Goal: Communication & Community: Answer question/provide support

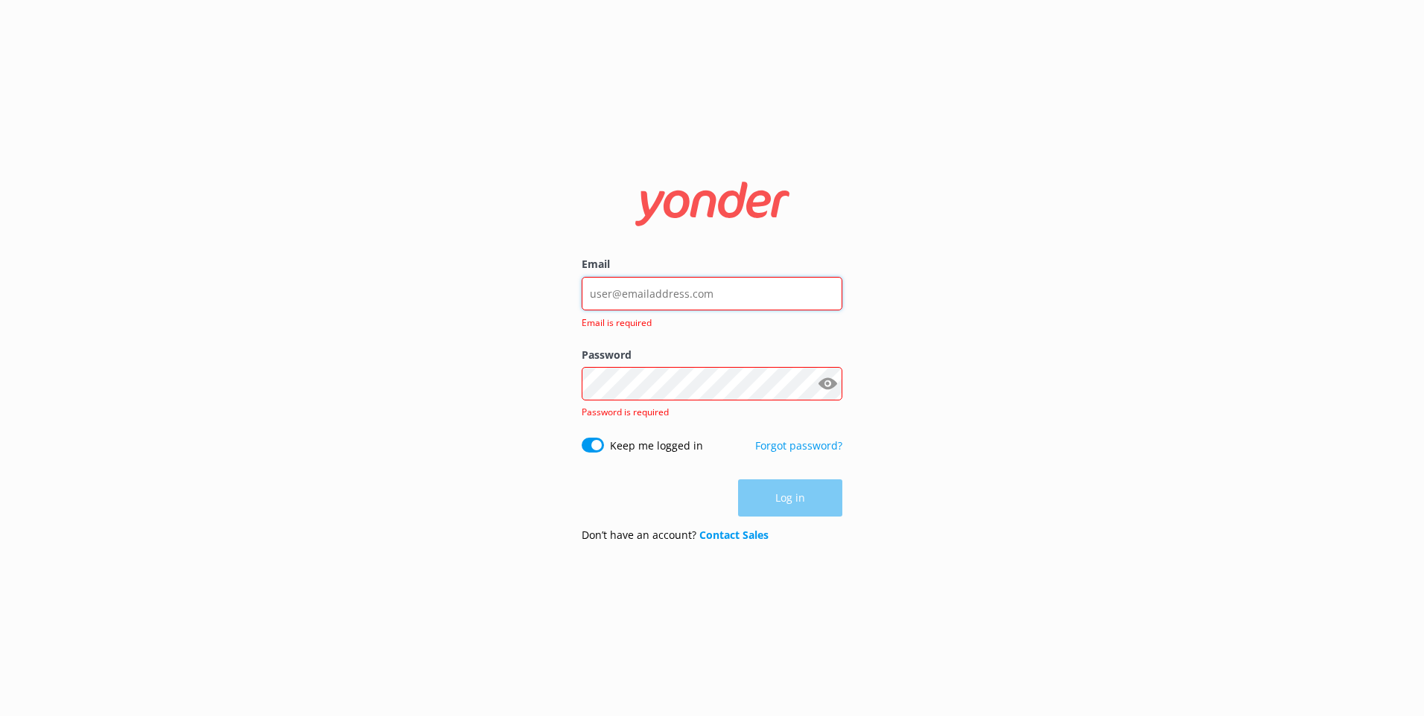
click at [681, 282] on input "Email" at bounding box center [712, 294] width 261 height 34
type input "[EMAIL_ADDRESS][DOMAIN_NAME]"
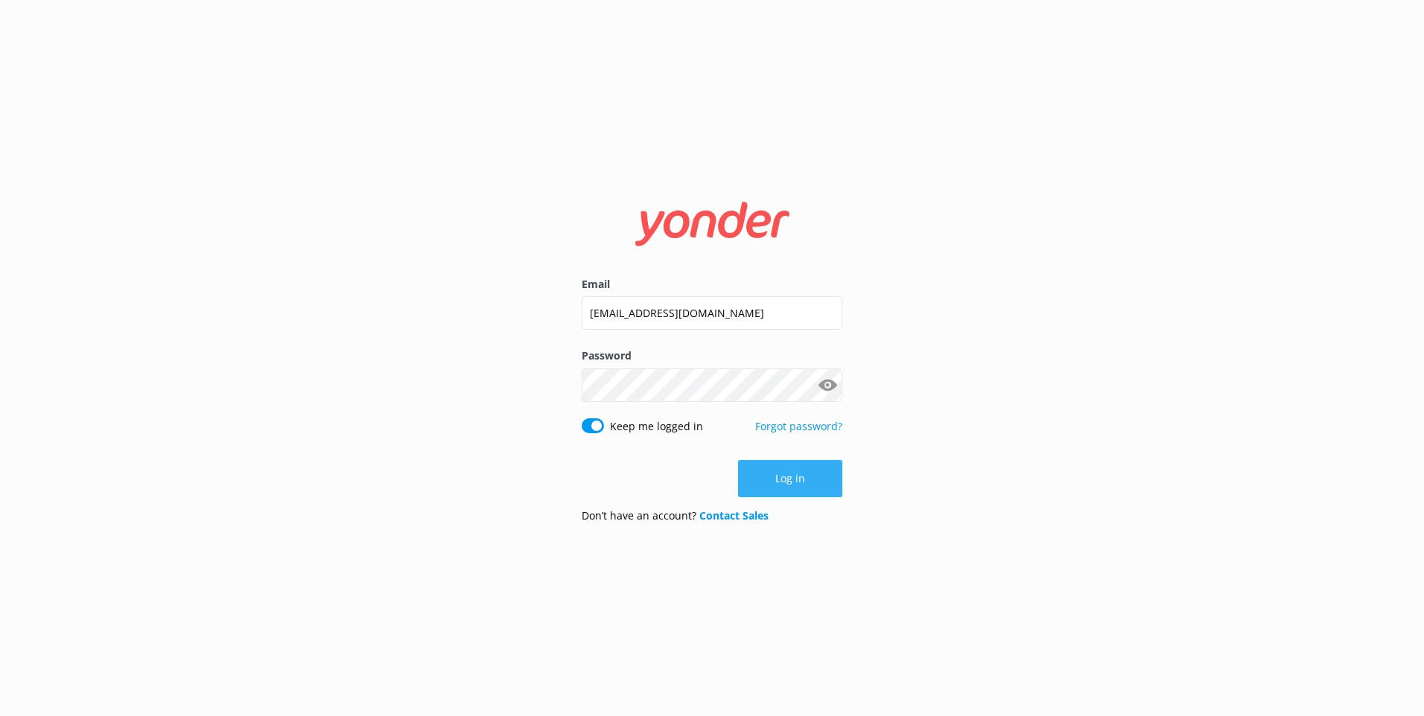
click at [791, 475] on button "Log in" at bounding box center [790, 478] width 104 height 37
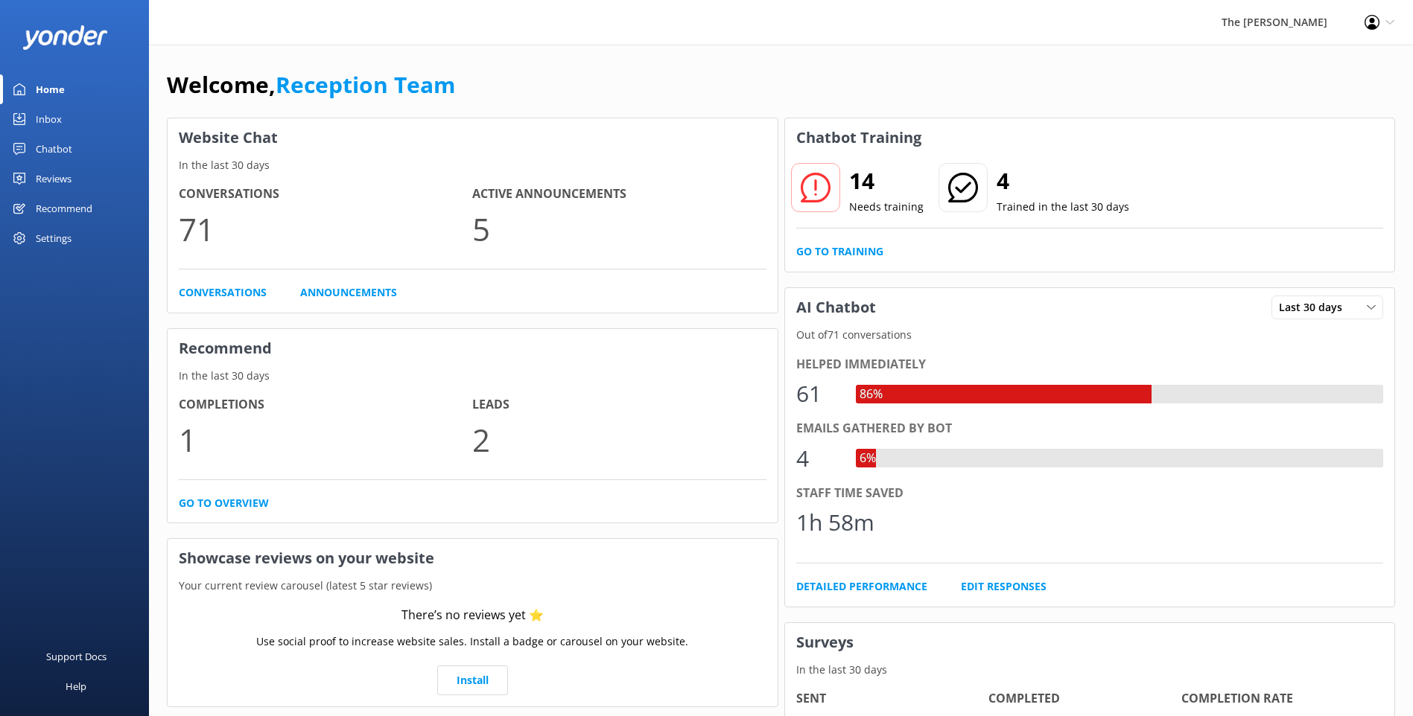
click at [63, 118] on link "Inbox" at bounding box center [74, 119] width 149 height 30
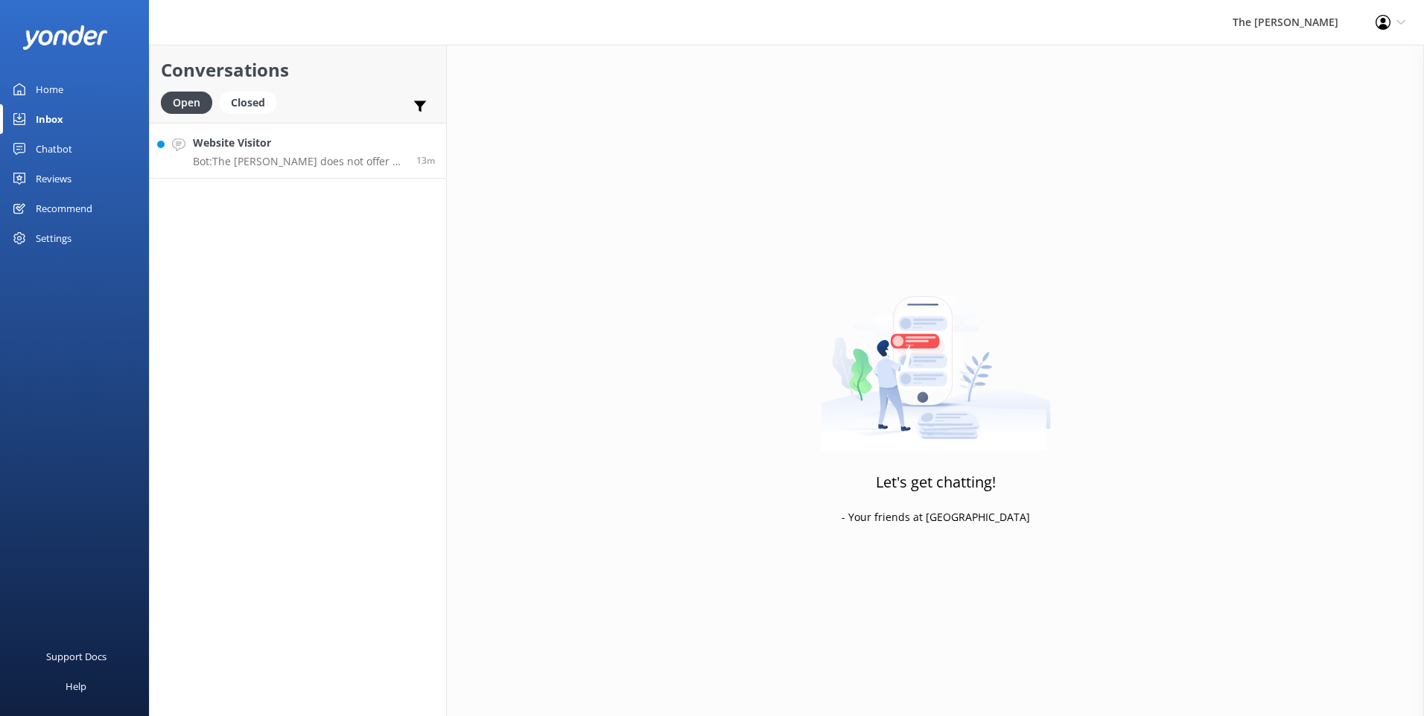
click at [290, 159] on p "Bot: The [PERSON_NAME] does not offer a courtesy shuttle service from the airpo…" at bounding box center [299, 161] width 212 height 13
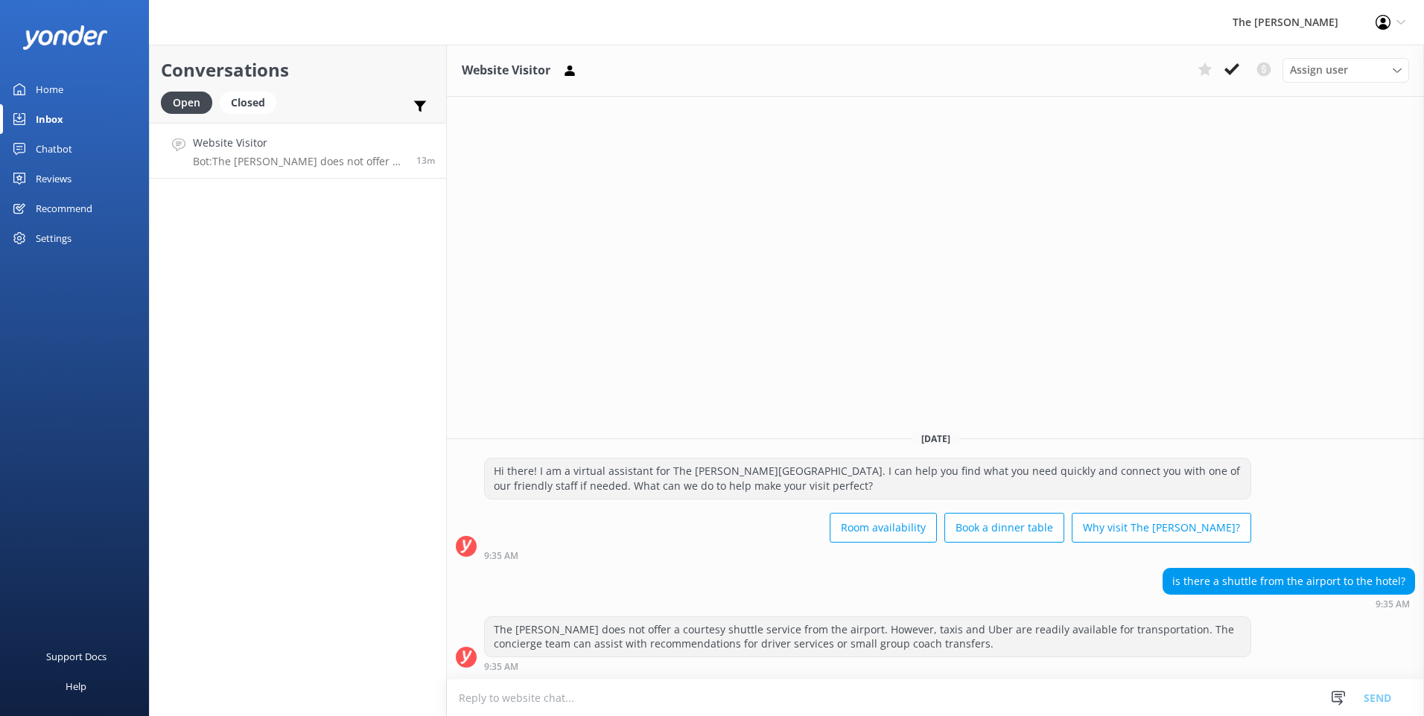
click at [620, 702] on textarea at bounding box center [935, 698] width 977 height 36
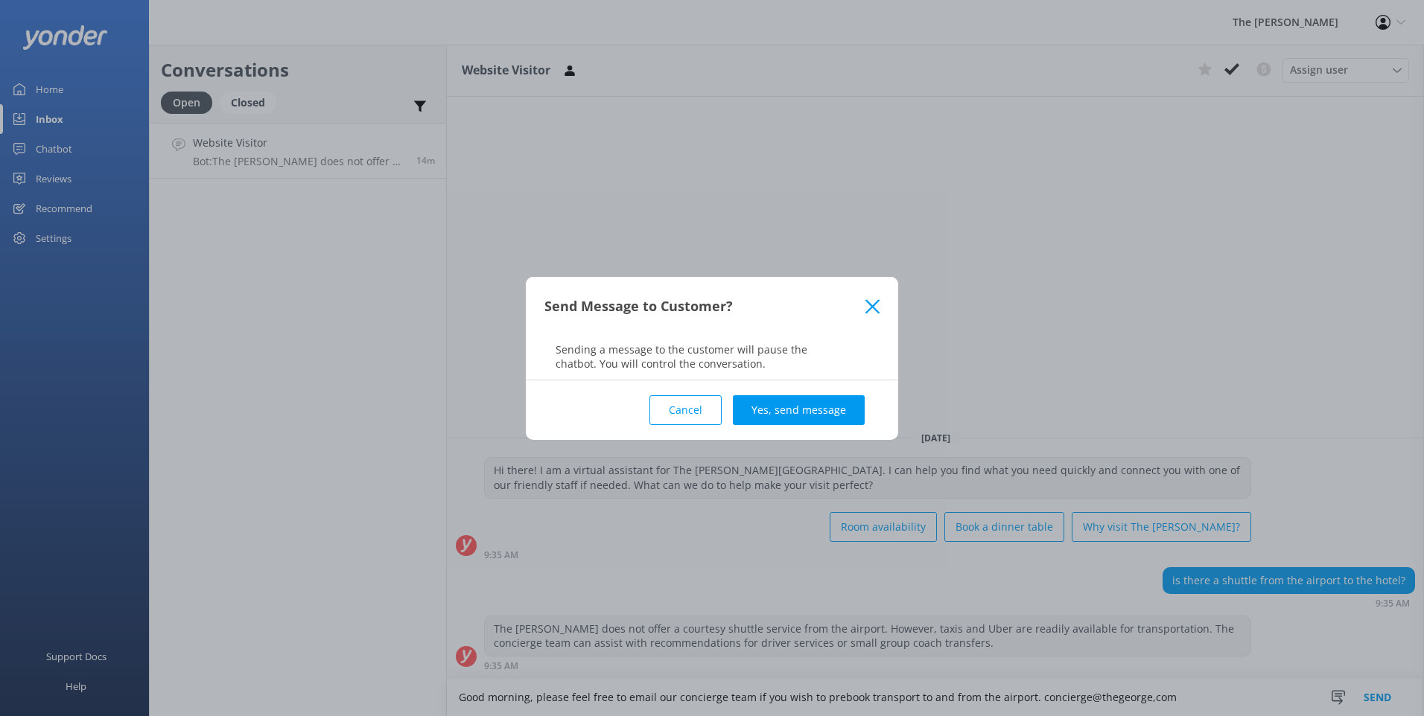
click at [876, 301] on icon at bounding box center [872, 306] width 14 height 15
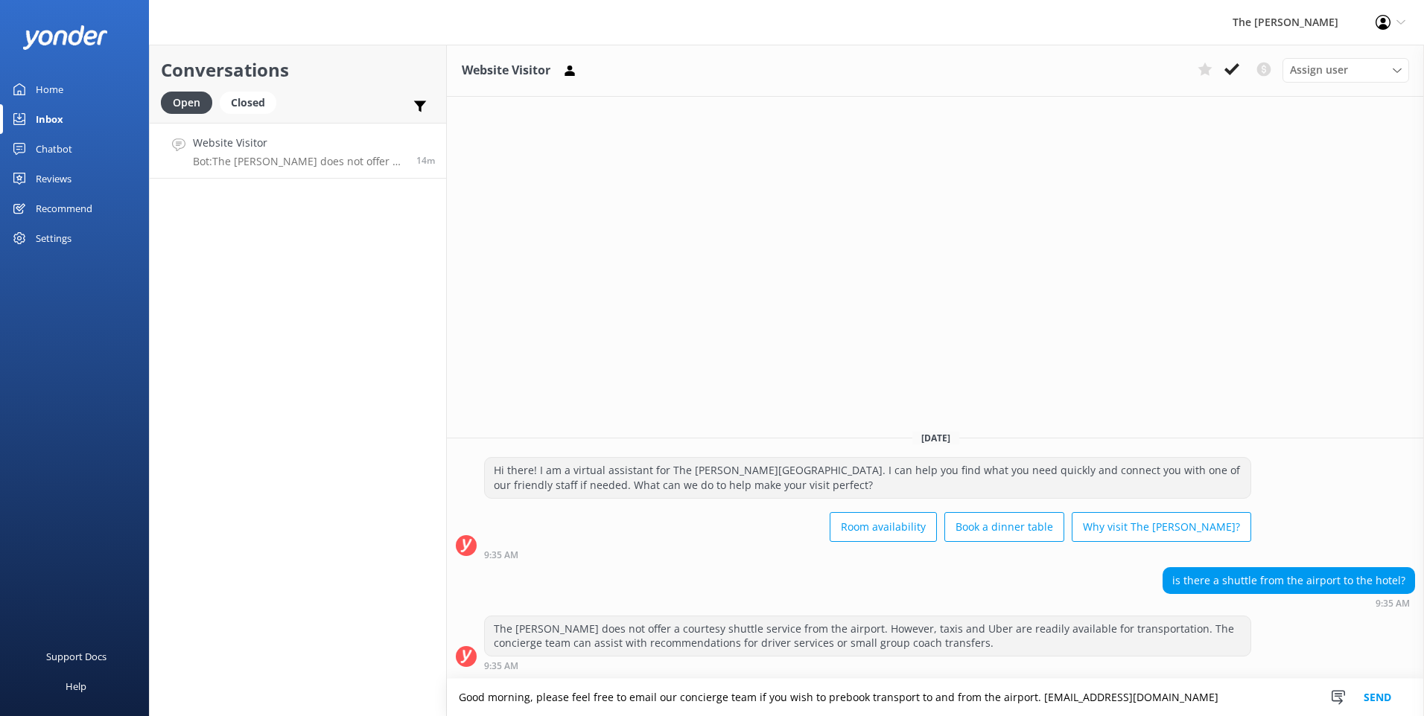
type textarea "Good morning, please feel free to email our concierge team if you wish to prebo…"
click at [1376, 693] on button "Send" at bounding box center [1377, 697] width 56 height 37
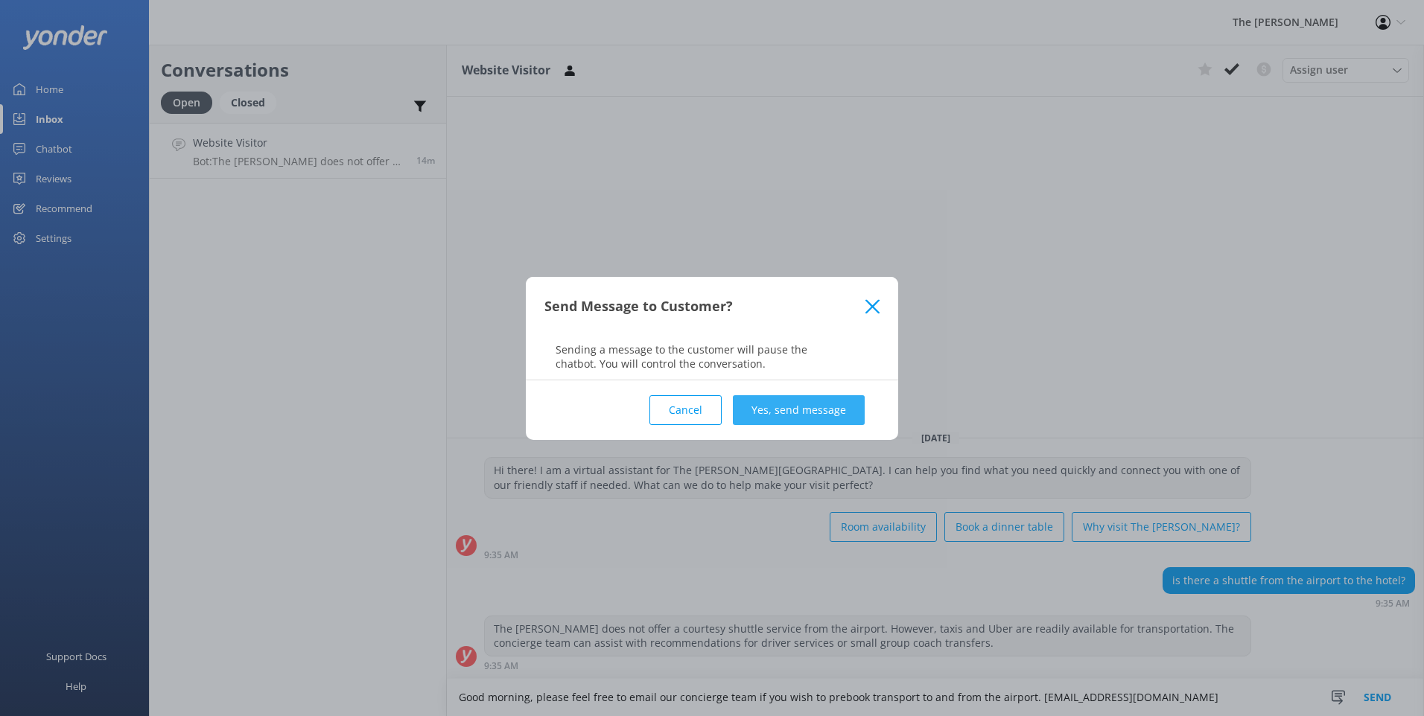
click at [774, 413] on button "Yes, send message" at bounding box center [799, 410] width 132 height 30
